Goal: Task Accomplishment & Management: Manage account settings

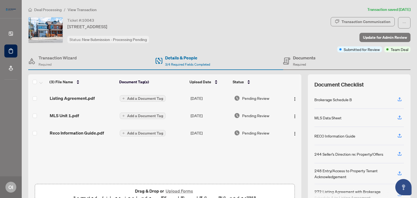
scroll to position [26, 0]
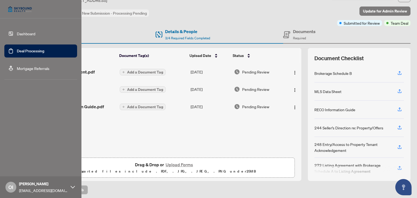
click at [17, 35] on link "Dashboard" at bounding box center [26, 33] width 18 height 5
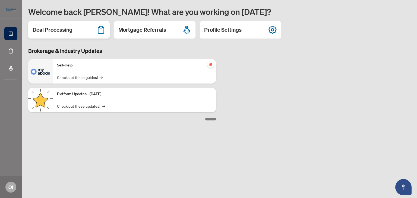
click at [88, 32] on div "Deal Processing" at bounding box center [69, 29] width 82 height 17
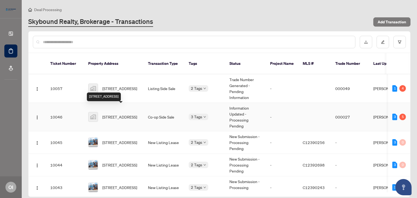
click at [116, 114] on span "[STREET_ADDRESS]" at bounding box center [119, 117] width 35 height 6
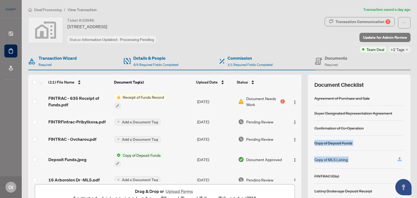
drag, startPoint x: 412, startPoint y: 121, endPoint x: 417, endPoint y: 162, distance: 41.1
click at [417, 162] on main "Deal Processing / View Transaction Transaction saved a day ago Ticket #: 10046 …" at bounding box center [220, 99] width 396 height 198
click at [407, 149] on div "Ticket #: [STREET_ADDRESS] Status: Information Updated - Processing Pending Tra…" at bounding box center [219, 112] width 387 height 191
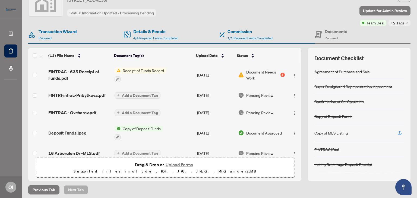
scroll to position [28, 0]
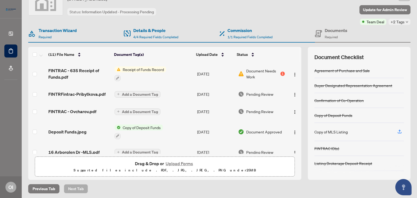
click at [253, 75] on span "Document Needs Work" at bounding box center [263, 74] width 33 height 12
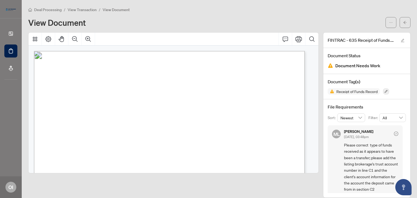
drag, startPoint x: 400, startPoint y: 140, endPoint x: 400, endPoint y: 147, distance: 6.3
click at [400, 147] on div "ML [PERSON_NAME] [DATE], 03:48pm Please correct type of funds received as it ap…" at bounding box center [367, 160] width 78 height 68
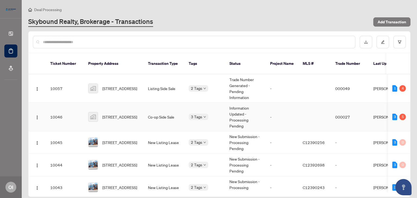
click at [142, 104] on td "[STREET_ADDRESS]" at bounding box center [114, 117] width 60 height 29
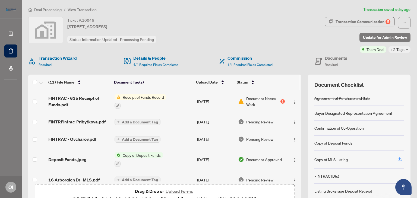
click at [169, 191] on button "Upload Forms" at bounding box center [179, 191] width 31 height 7
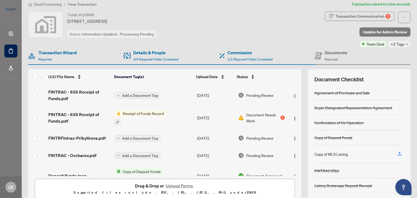
scroll to position [4, 0]
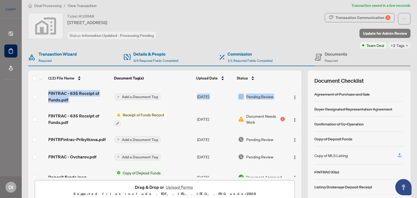
drag, startPoint x: 296, startPoint y: 106, endPoint x: 300, endPoint y: 125, distance: 20.0
click at [300, 125] on div "(12) File Name Document Tag(s) Upload Date Status FINTRAC - 635 Receipt of Fund…" at bounding box center [219, 137] width 383 height 133
click at [292, 108] on td at bounding box center [294, 119] width 14 height 23
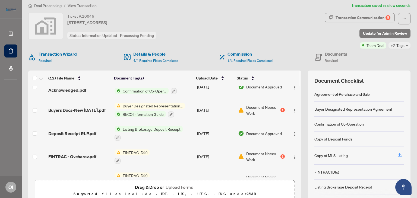
scroll to position [132, 0]
click at [254, 151] on span "Document Needs Work" at bounding box center [263, 156] width 33 height 12
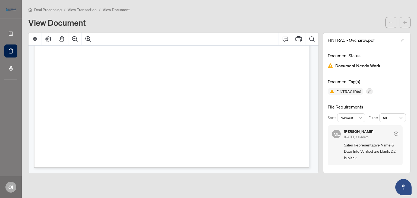
scroll to position [108, 0]
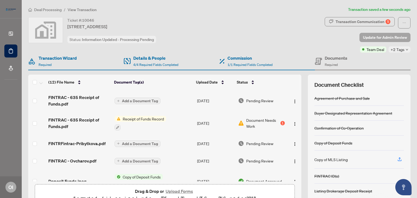
click at [367, 36] on span "Update for Admin Review" at bounding box center [385, 37] width 44 height 9
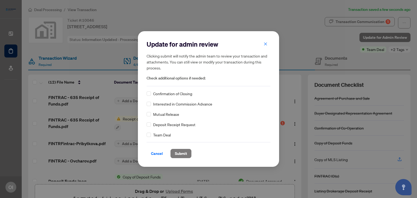
click at [146, 134] on div "Update for admin review Clicking submit will notify the admin team to review yo…" at bounding box center [208, 99] width 141 height 136
click at [180, 150] on span "Submit" at bounding box center [181, 153] width 12 height 9
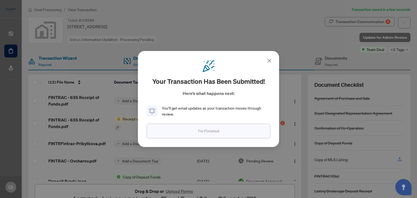
click at [198, 130] on button "I'm Finished" at bounding box center [209, 131] width 124 height 15
